Goal: Find specific page/section: Find specific page/section

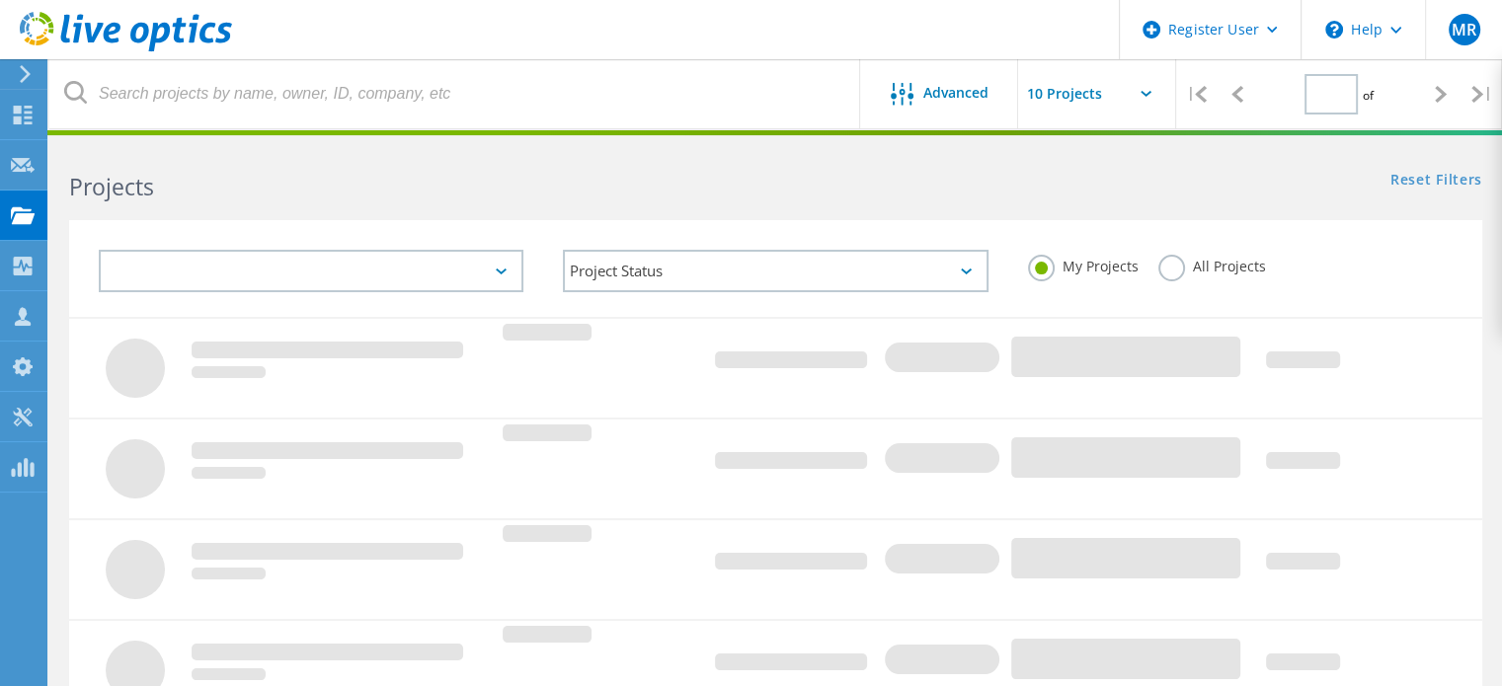
type input "1"
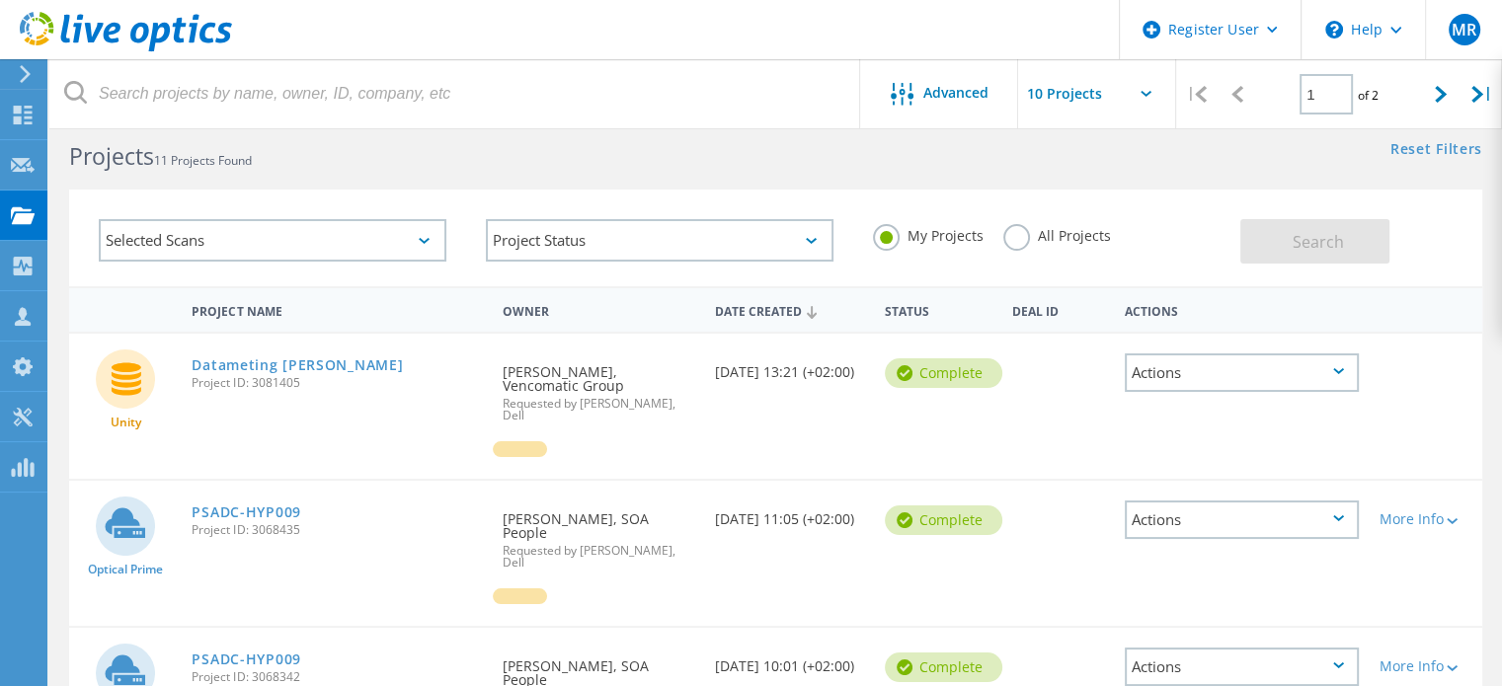
scroll to position [30, 0]
click at [287, 359] on link "Datameting [PERSON_NAME]" at bounding box center [297, 366] width 211 height 14
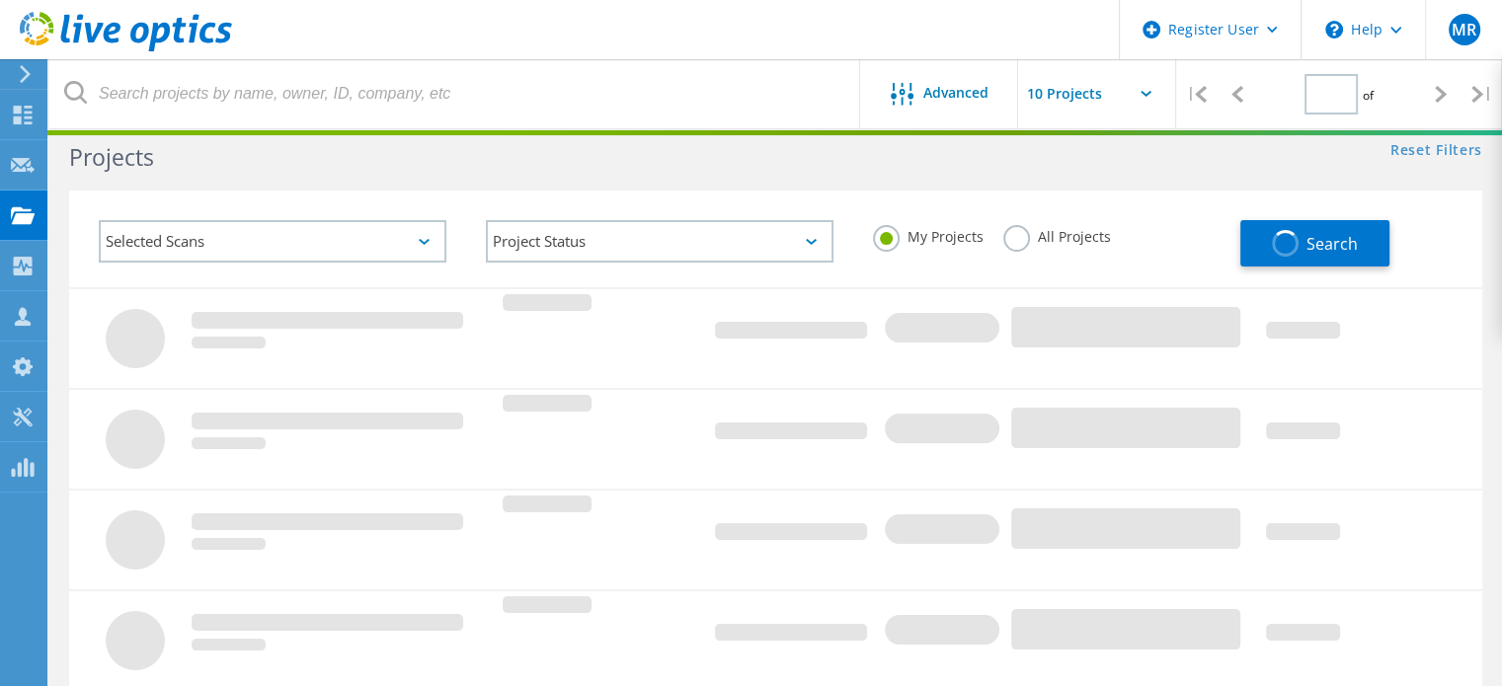
type input "1"
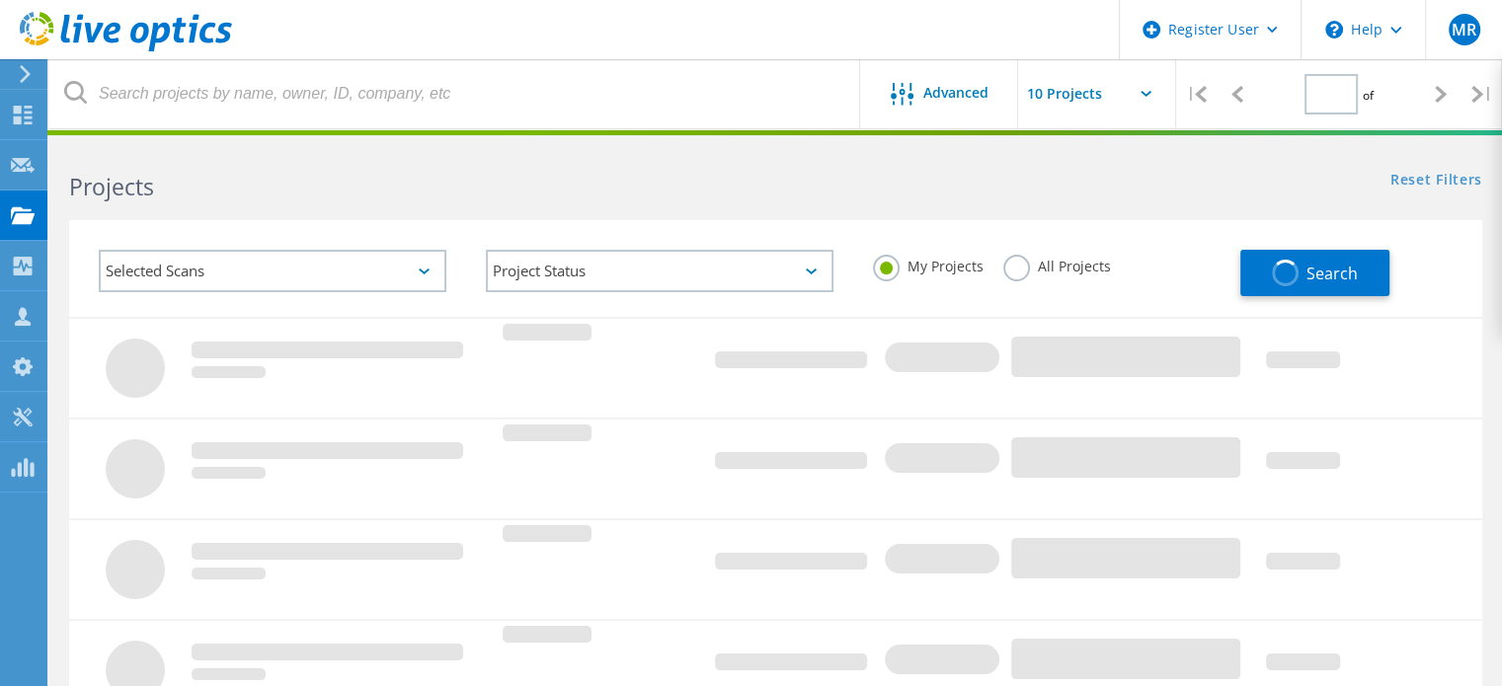
type input "1"
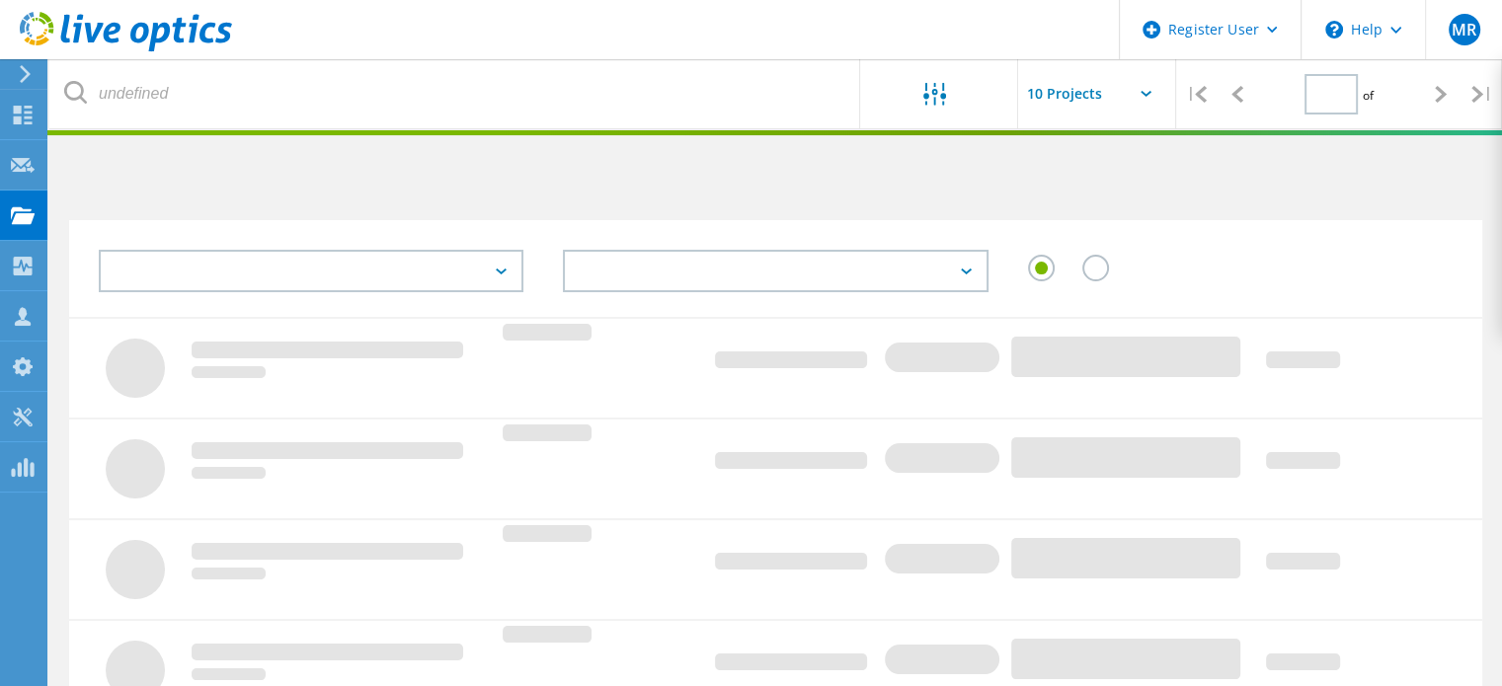
type input "1"
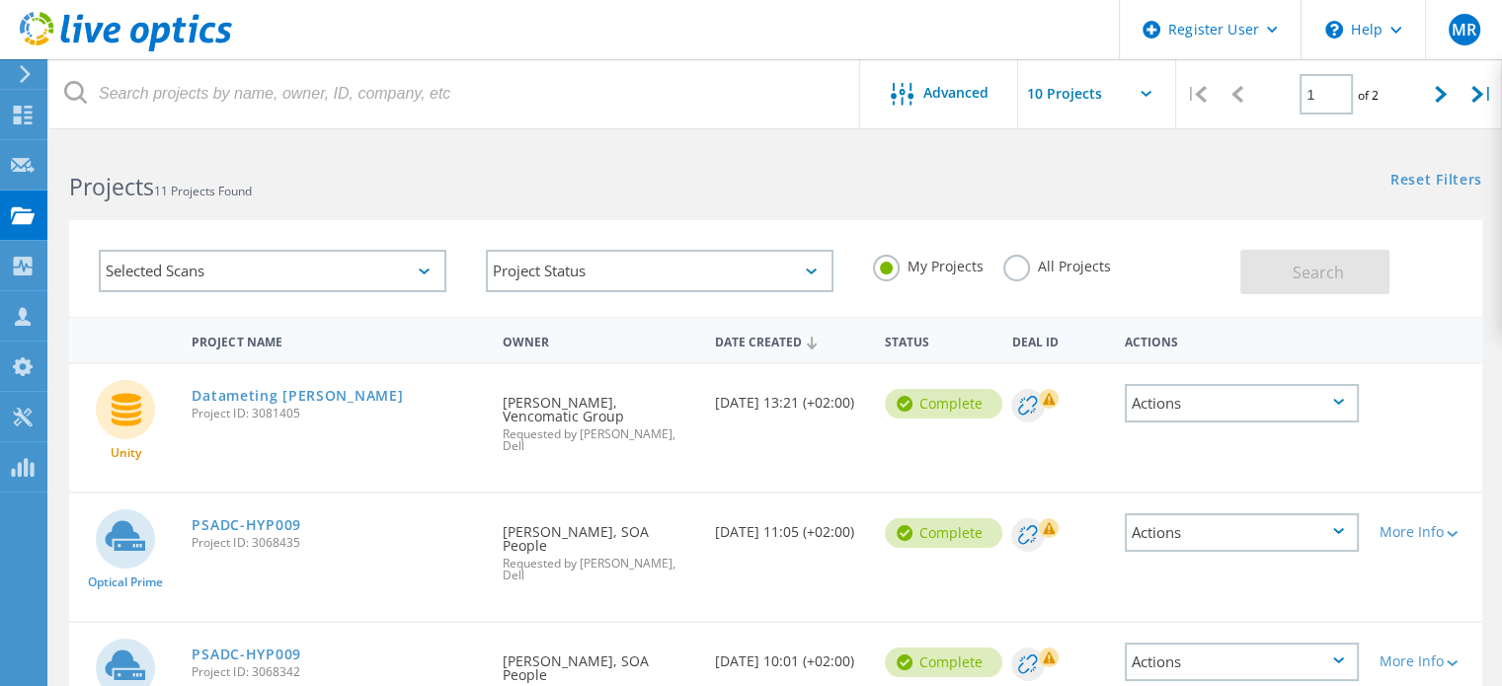
click at [393, 367] on div "Datameting [PERSON_NAME] Project ID: 3081405" at bounding box center [337, 401] width 311 height 75
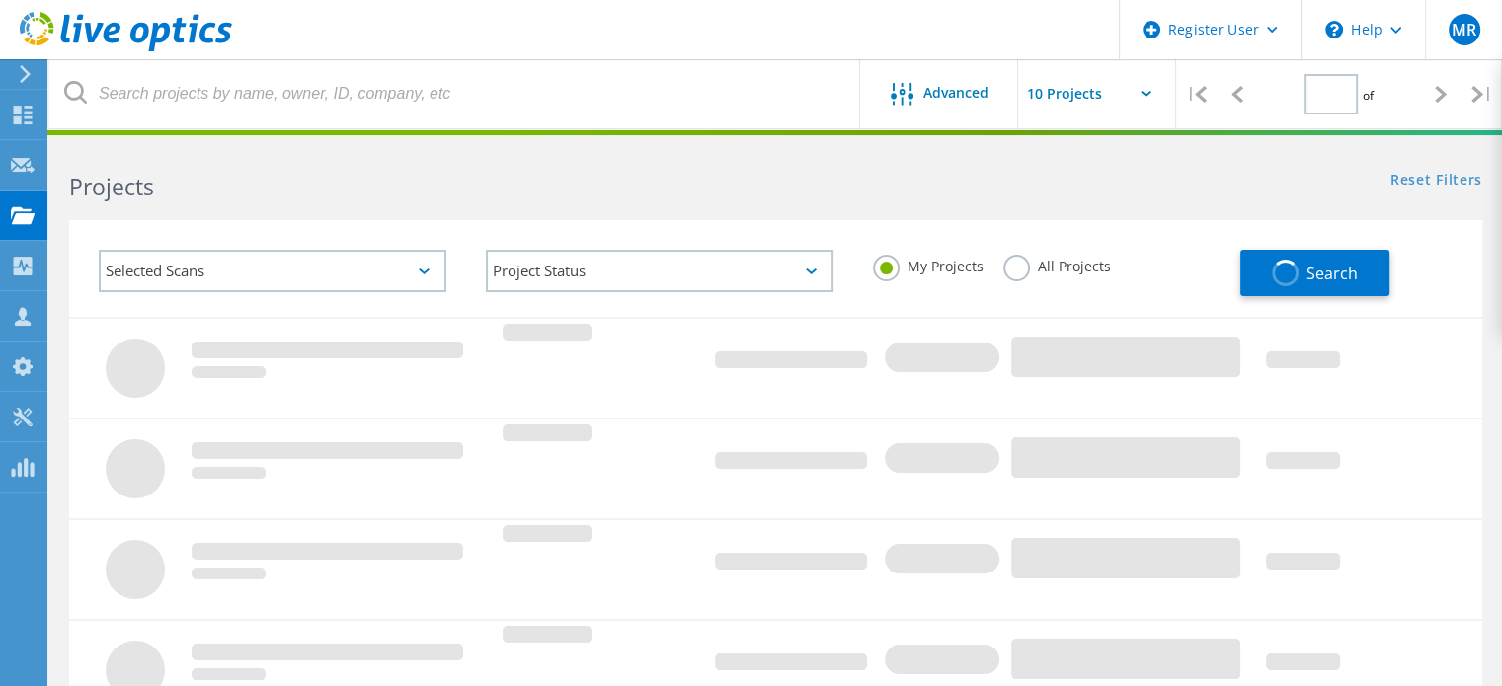
type input "1"
